Goal: Find specific page/section: Find specific page/section

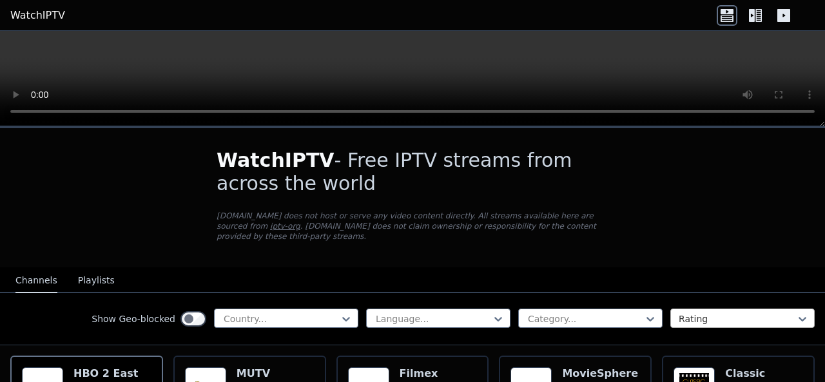
click at [696, 313] on div at bounding box center [736, 319] width 117 height 13
click at [599, 313] on div at bounding box center [584, 319] width 117 height 13
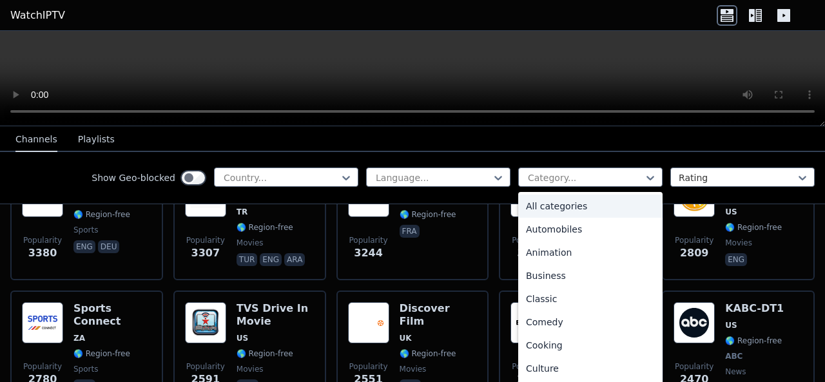
scroll to position [1786, 0]
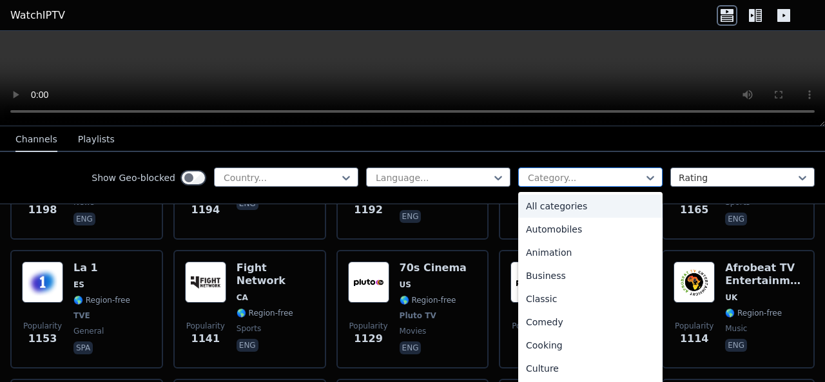
click at [609, 173] on div at bounding box center [584, 177] width 117 height 13
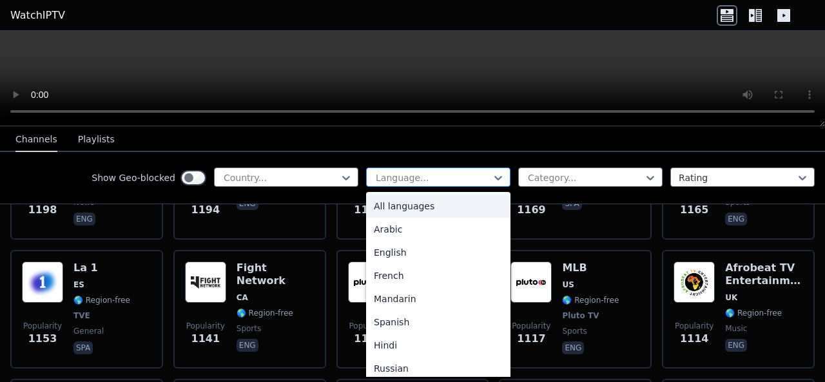
click at [499, 176] on div "Language..." at bounding box center [438, 177] width 144 height 19
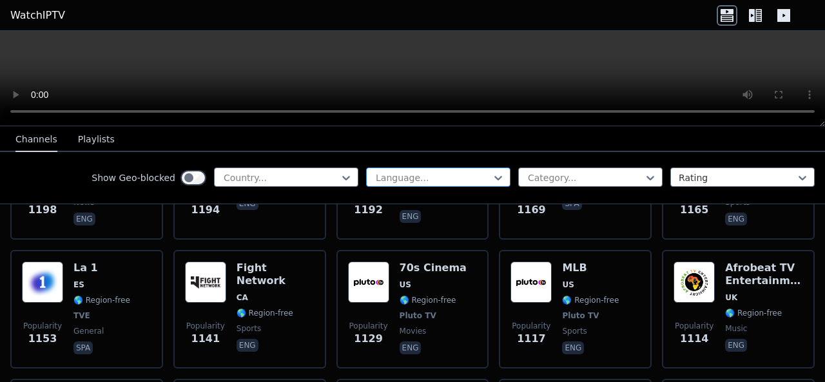
click at [497, 180] on div "Language..." at bounding box center [438, 177] width 144 height 19
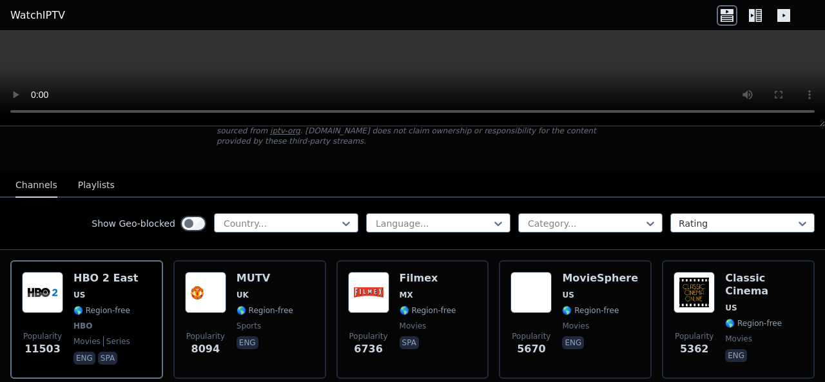
scroll to position [147, 0]
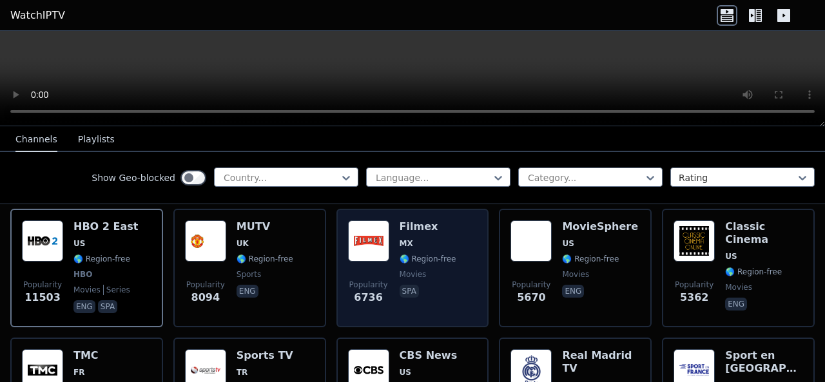
click at [365, 227] on img at bounding box center [368, 240] width 41 height 41
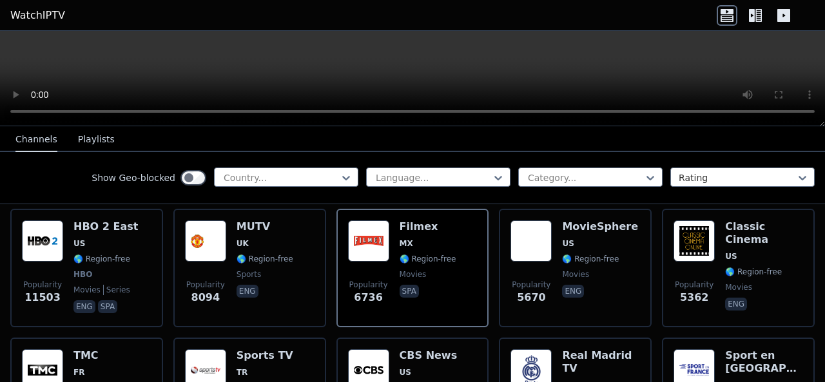
click at [752, 20] on icon at bounding box center [752, 15] width 6 height 13
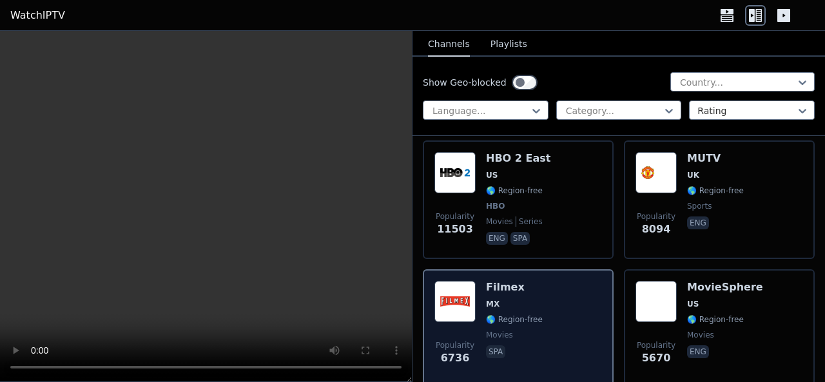
click at [504, 305] on span "MX" at bounding box center [514, 304] width 57 height 10
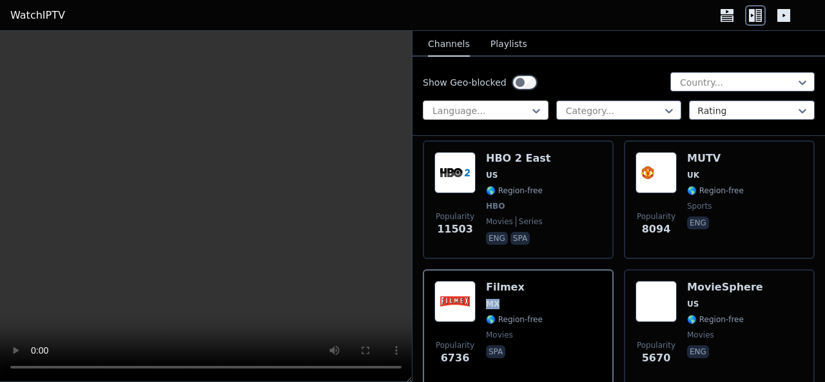
click at [520, 108] on div at bounding box center [480, 110] width 99 height 13
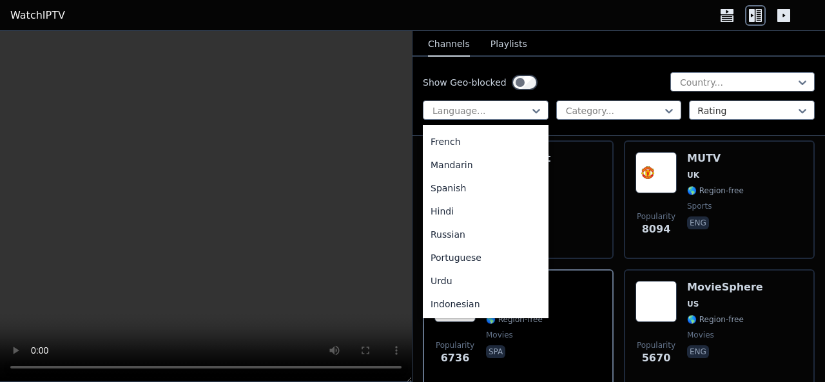
scroll to position [71, 0]
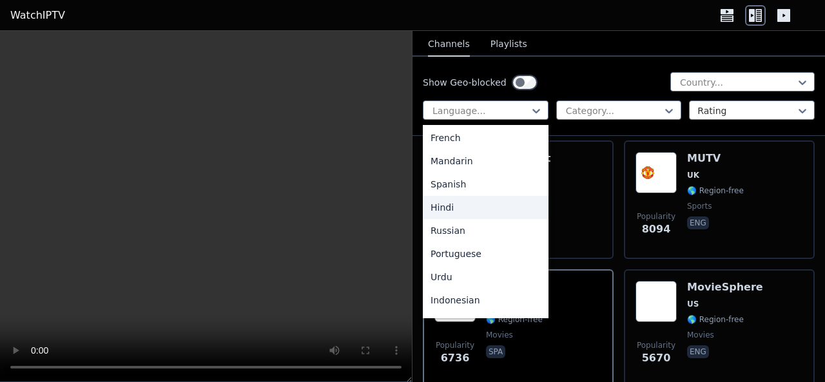
click at [476, 209] on div "Hindi" at bounding box center [486, 207] width 126 height 23
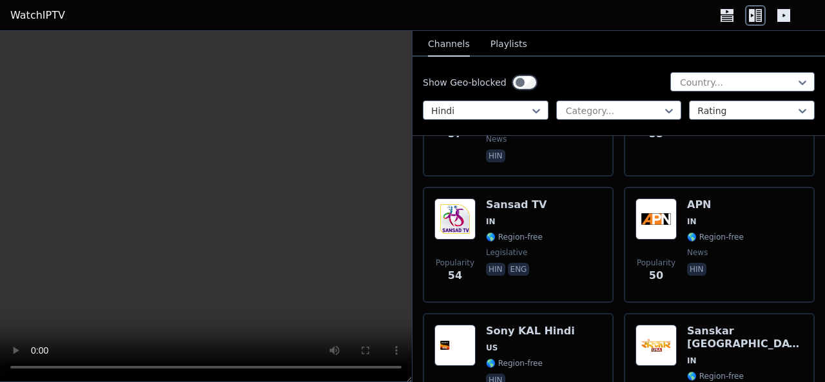
scroll to position [307, 0]
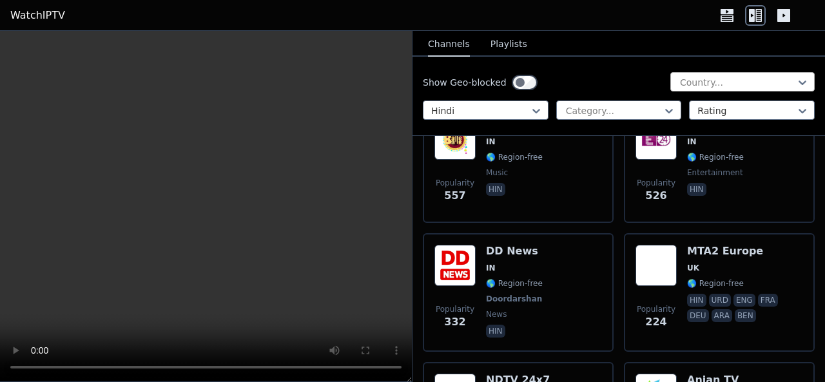
click at [726, 73] on div "Country..." at bounding box center [742, 81] width 144 height 19
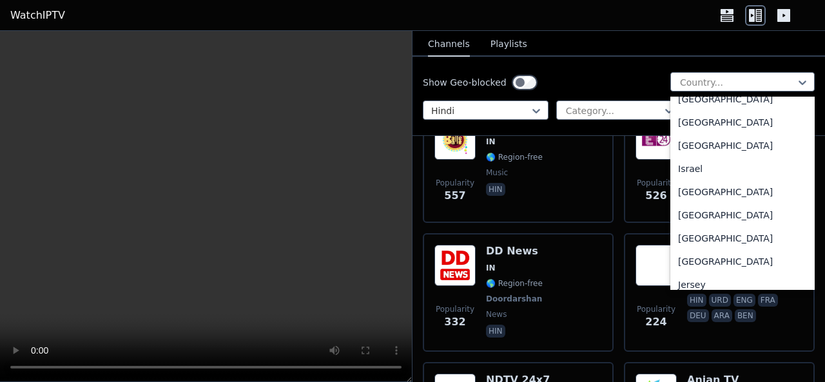
scroll to position [2004, 0]
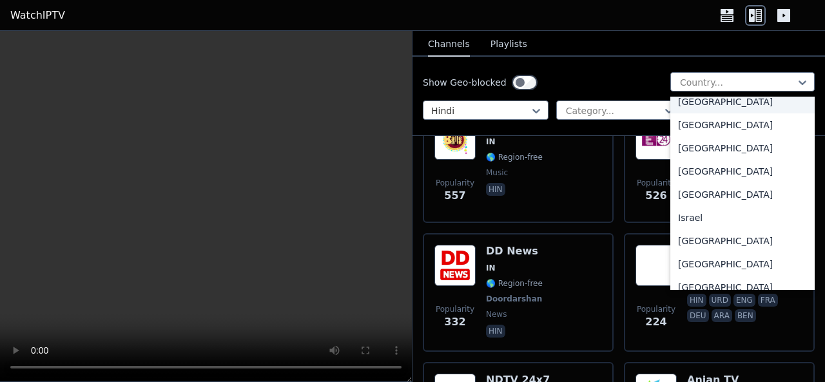
click at [695, 113] on div "[GEOGRAPHIC_DATA]" at bounding box center [742, 101] width 144 height 23
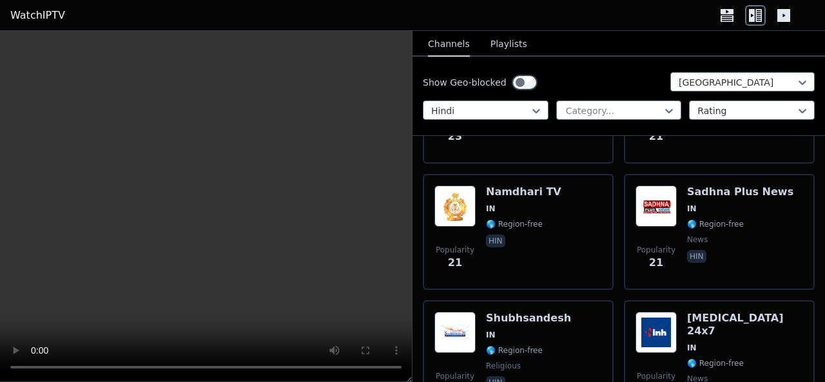
scroll to position [2869, 0]
